Goal: Navigation & Orientation: Find specific page/section

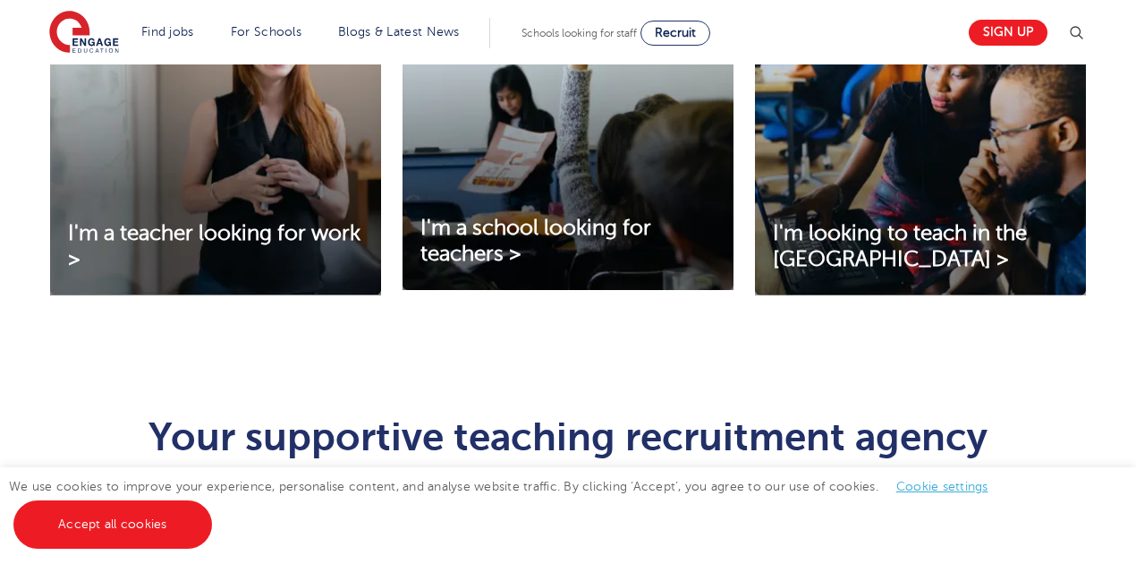
scroll to position [716, 0]
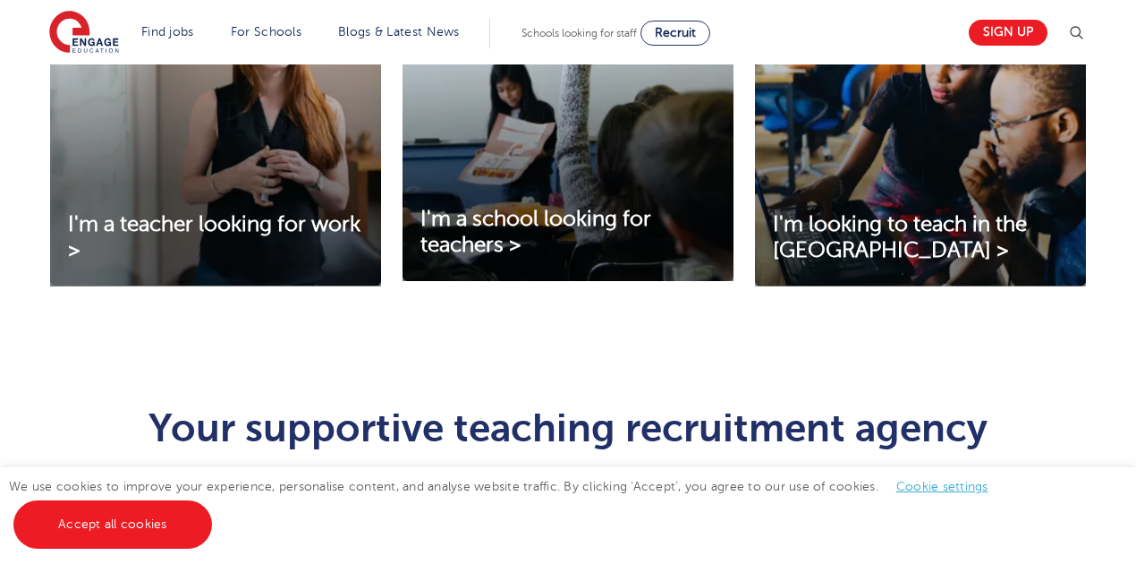
click at [174, 507] on link "Accept all cookies" at bounding box center [112, 524] width 199 height 48
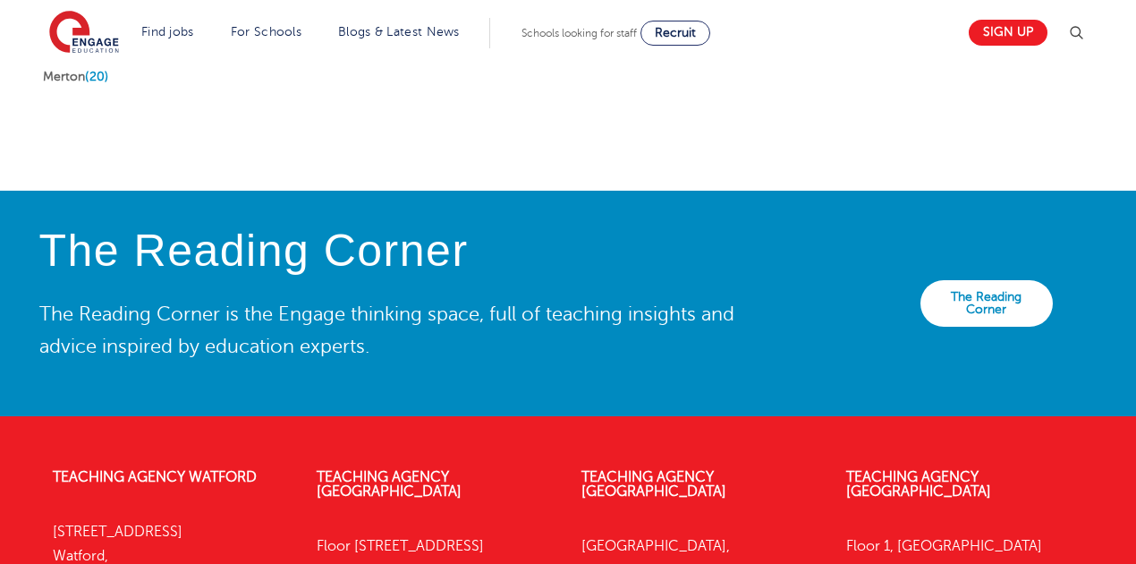
scroll to position [4167, 0]
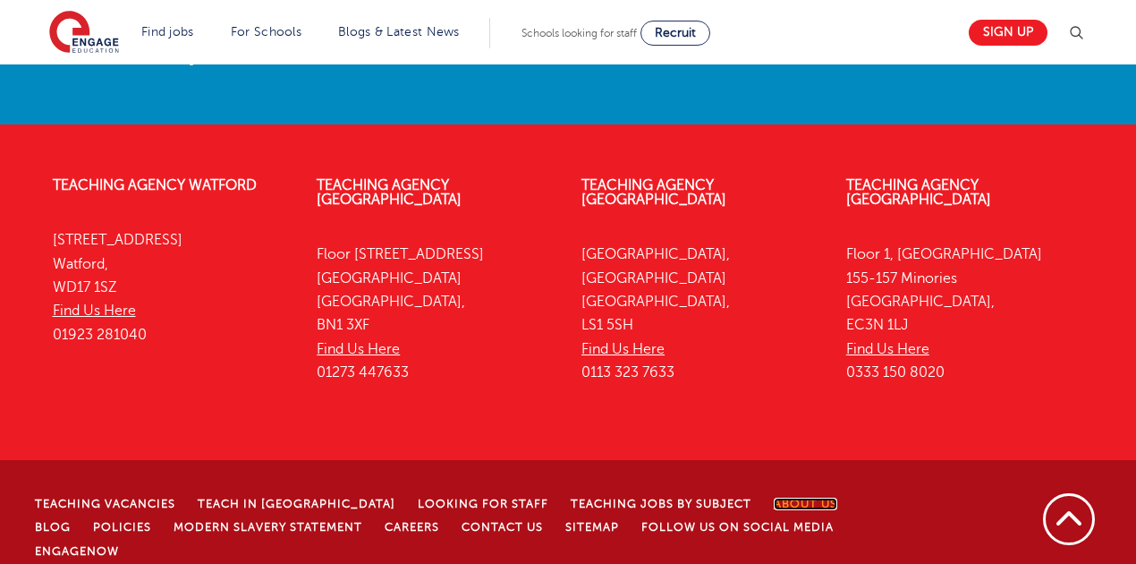
click at [774, 497] on link "About Us" at bounding box center [806, 503] width 64 height 13
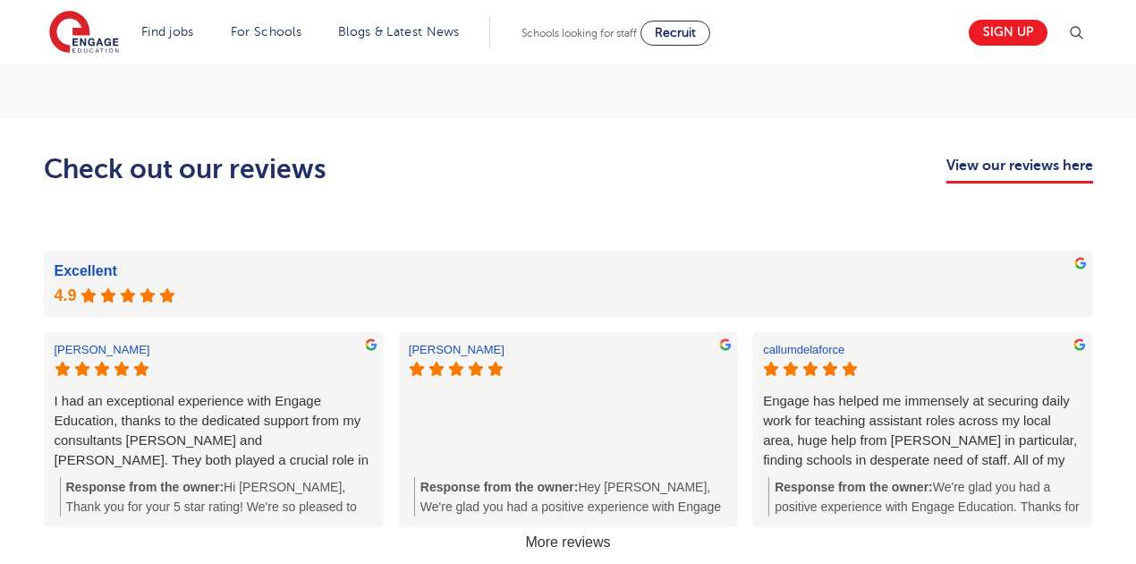
scroll to position [2513, 0]
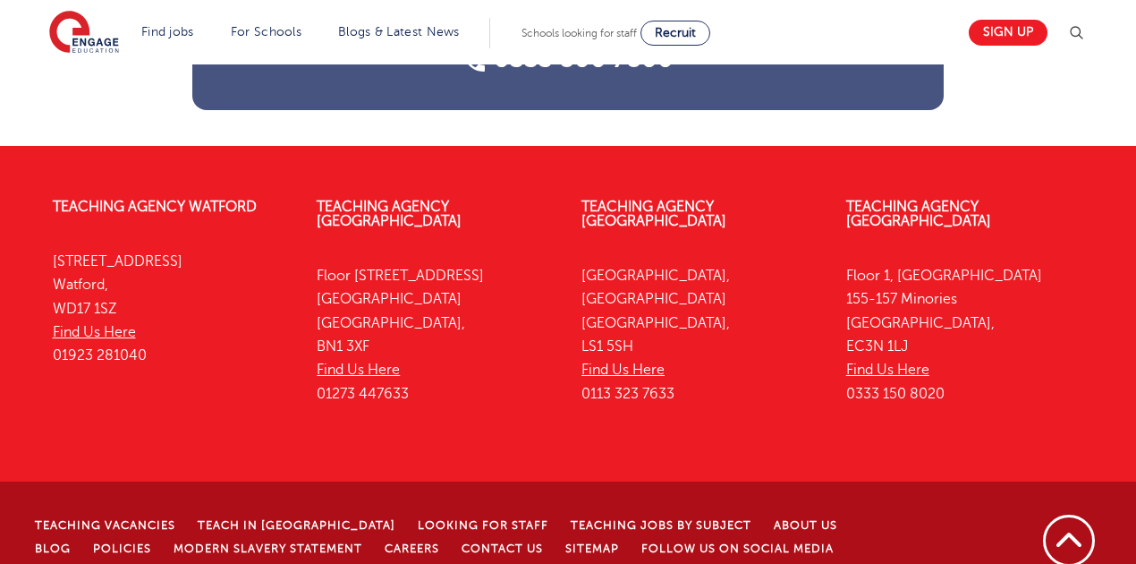
click at [385, 536] on li "Careers" at bounding box center [423, 547] width 77 height 23
click at [385, 542] on link "Careers" at bounding box center [412, 548] width 55 height 13
